Goal: Navigation & Orientation: Find specific page/section

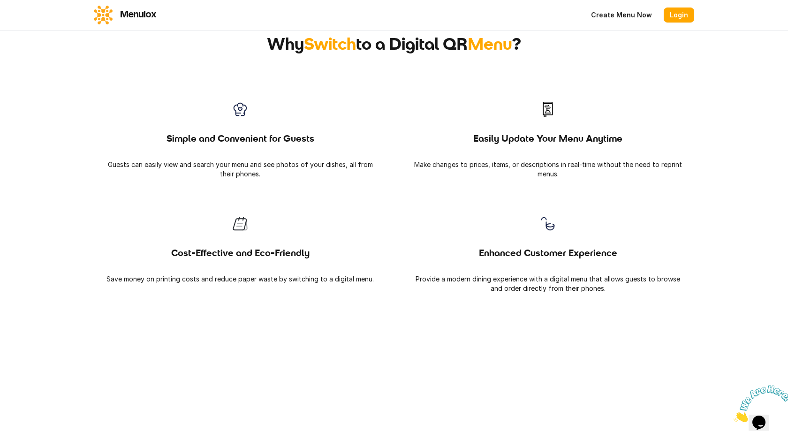
scroll to position [800, 0]
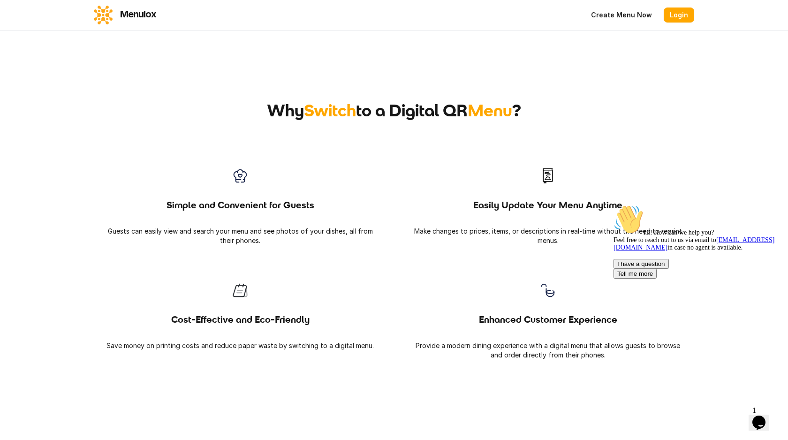
click at [623, 18] on link "Create Menu Now" at bounding box center [621, 15] width 73 height 15
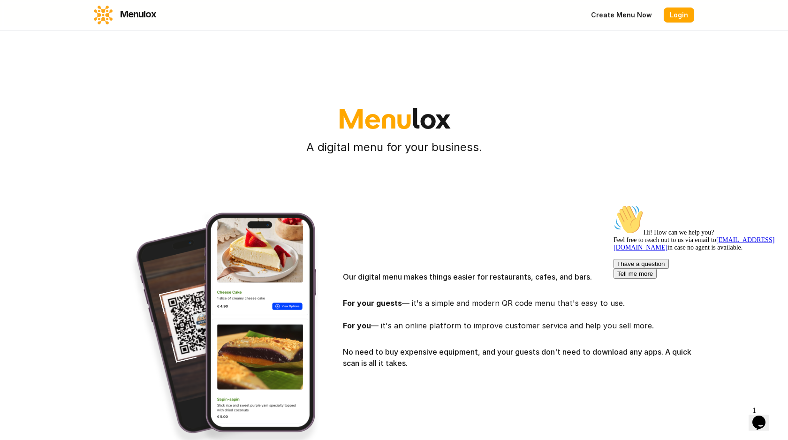
scroll to position [0, 0]
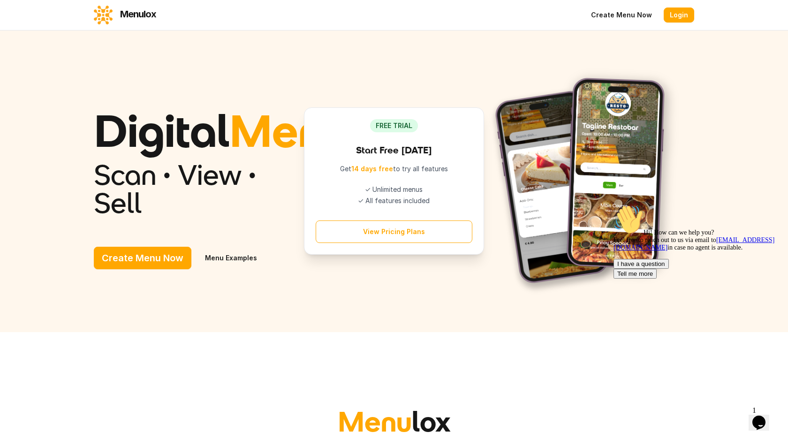
click at [220, 269] on link "Menu Examples" at bounding box center [231, 258] width 68 height 23
click at [230, 269] on link "Menu Examples" at bounding box center [231, 258] width 68 height 23
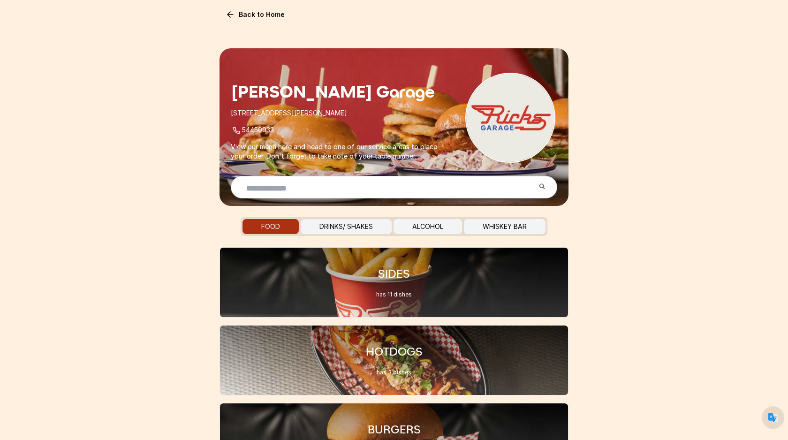
scroll to position [61, 0]
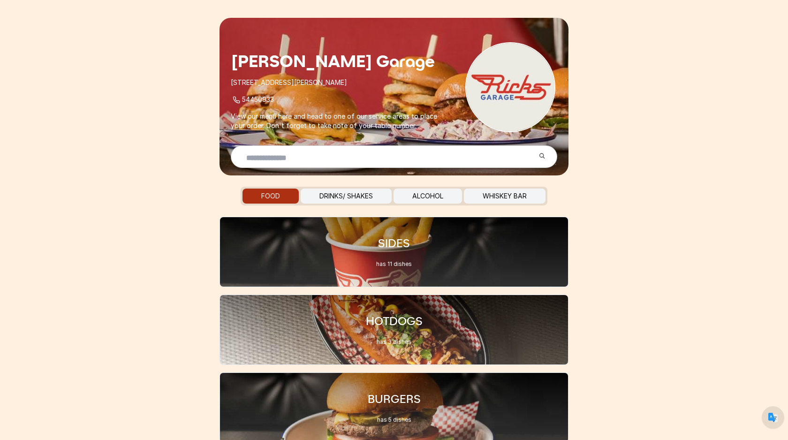
click at [334, 200] on button "DRINKS/ SHAKES" at bounding box center [346, 196] width 91 height 15
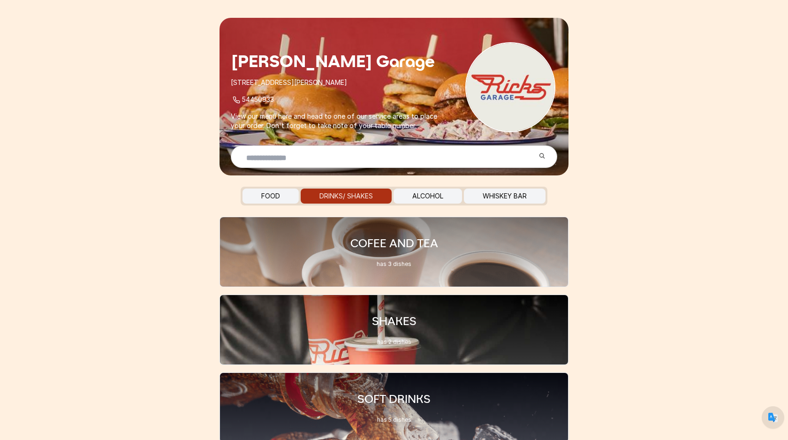
click at [334, 198] on button "DRINKS/ SHAKES" at bounding box center [346, 196] width 91 height 15
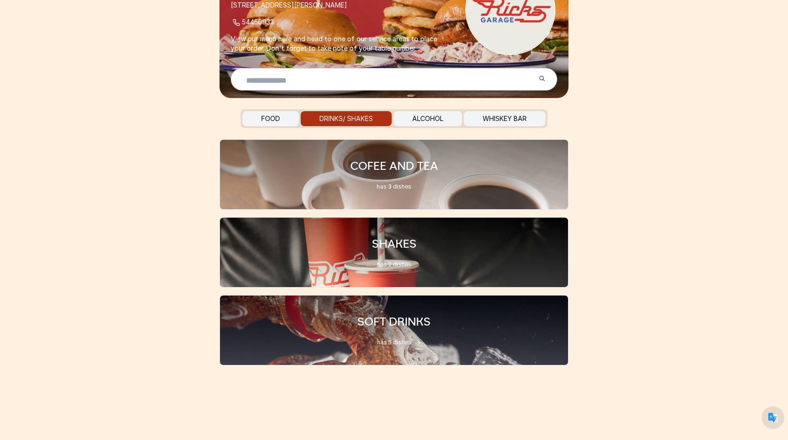
scroll to position [139, 0]
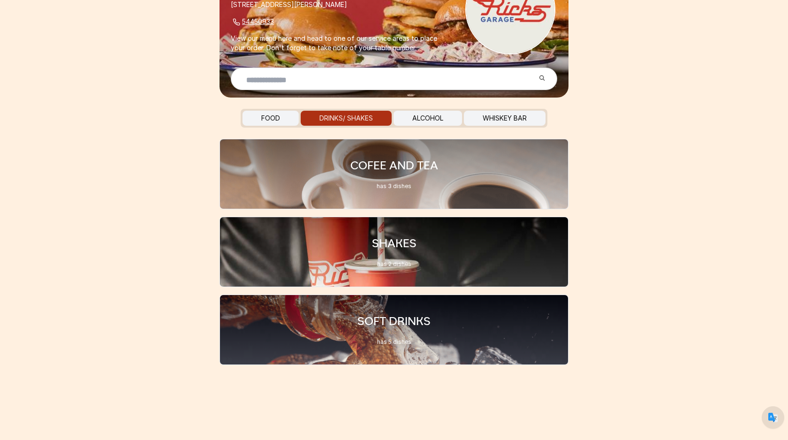
click at [278, 116] on button "FOOD" at bounding box center [271, 118] width 56 height 15
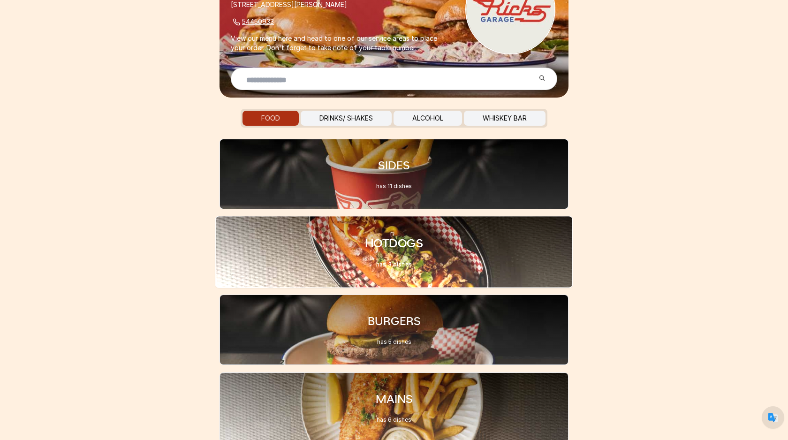
click at [444, 248] on div "HOTDOGS has 3 dishes" at bounding box center [394, 252] width 358 height 72
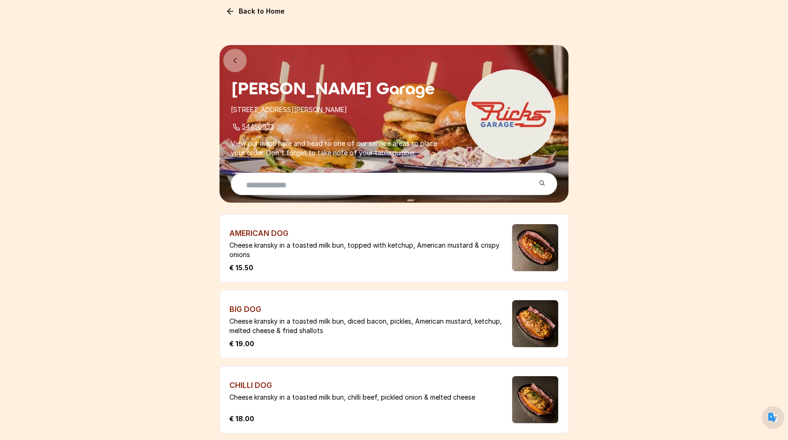
scroll to position [0, 0]
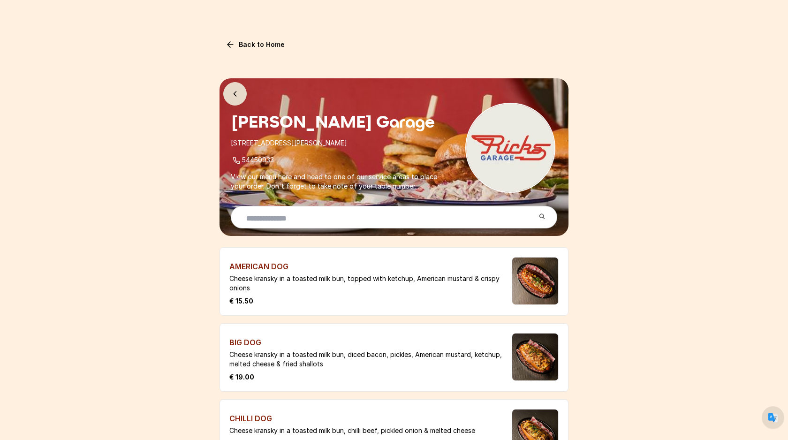
click at [235, 92] on icon at bounding box center [235, 94] width 2 height 5
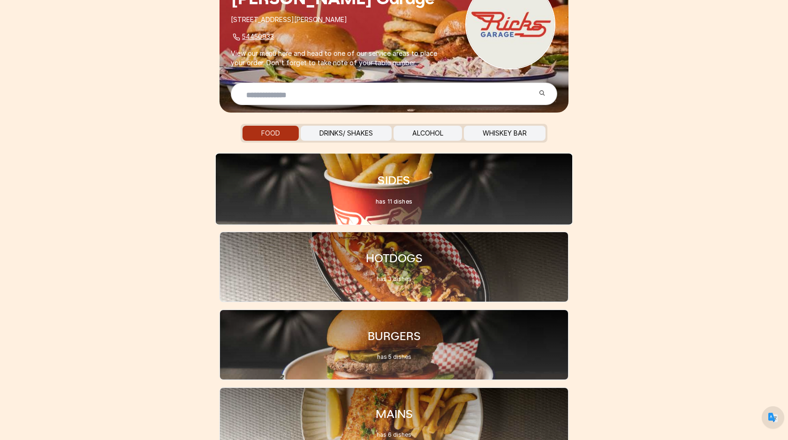
scroll to position [179, 0]
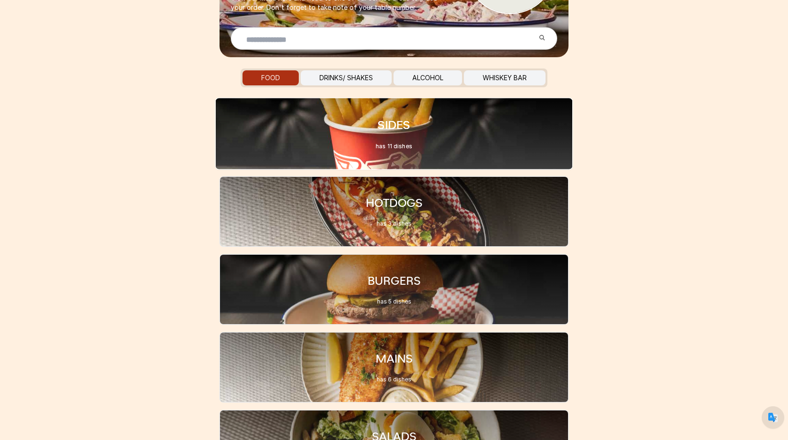
click at [291, 299] on div "BURGERS has 5 dishes" at bounding box center [394, 289] width 349 height 70
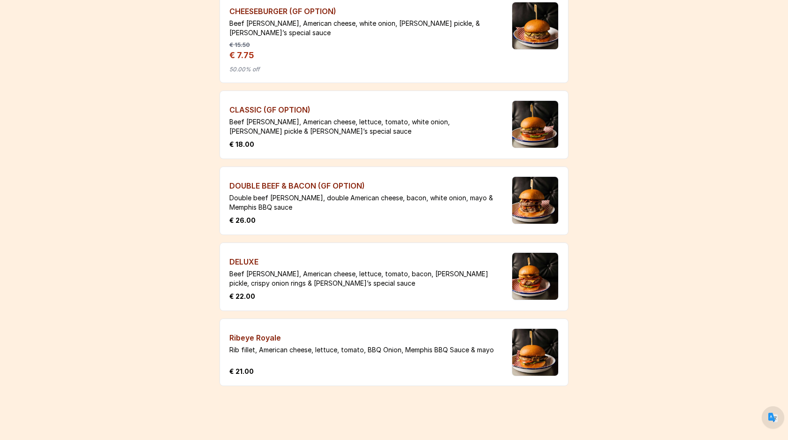
scroll to position [268, 0]
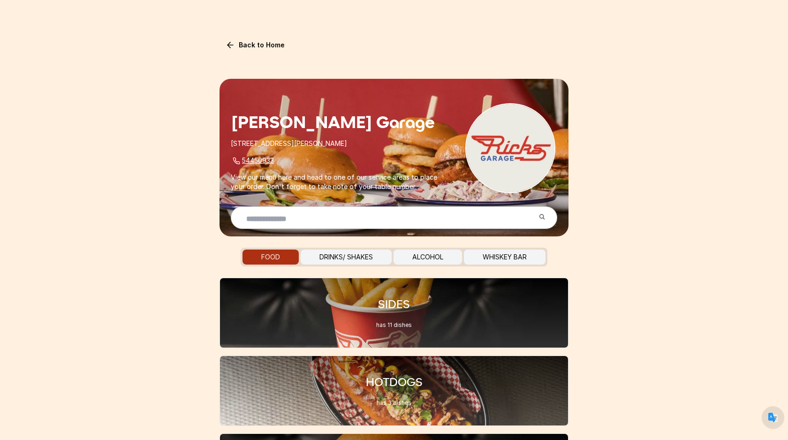
click at [538, 190] on div at bounding box center [510, 148] width 116 height 90
